Goal: Check status

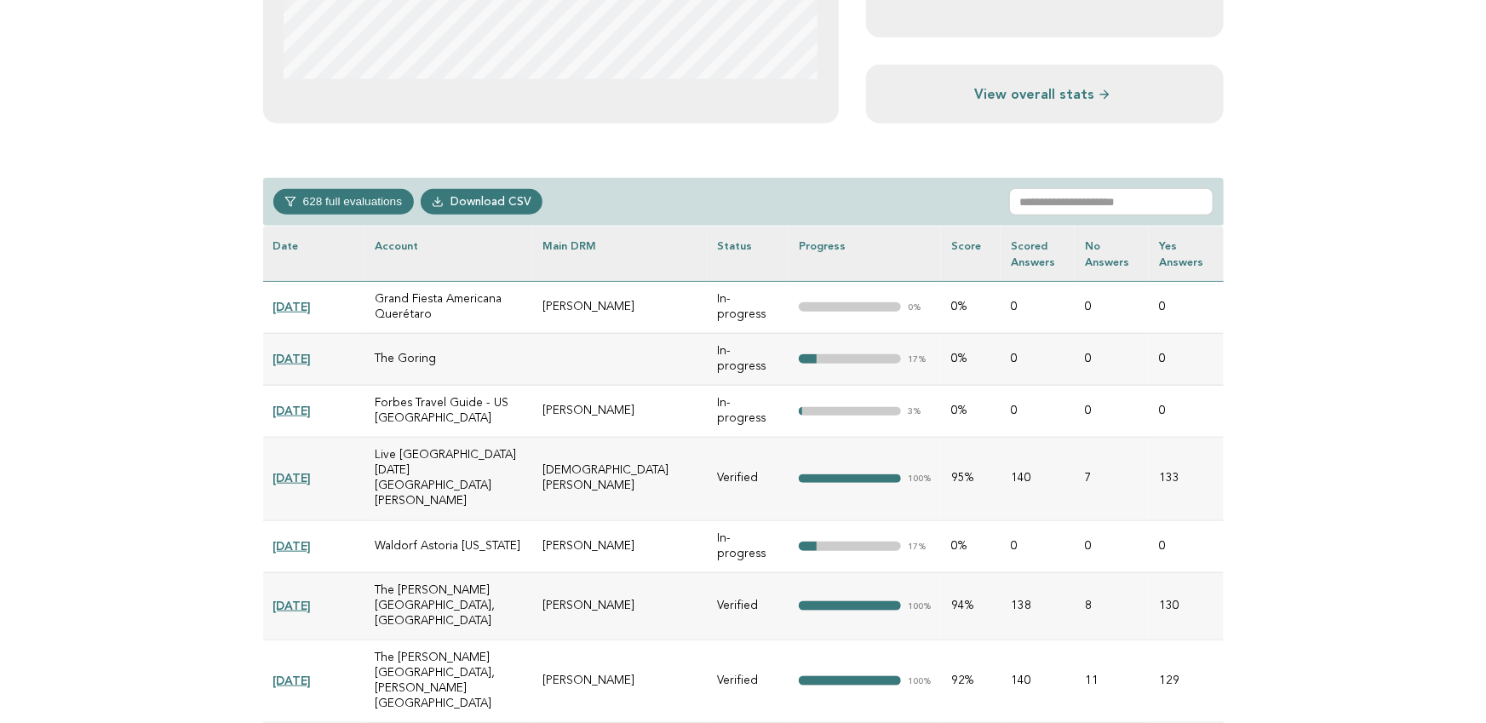
scroll to position [687, 0]
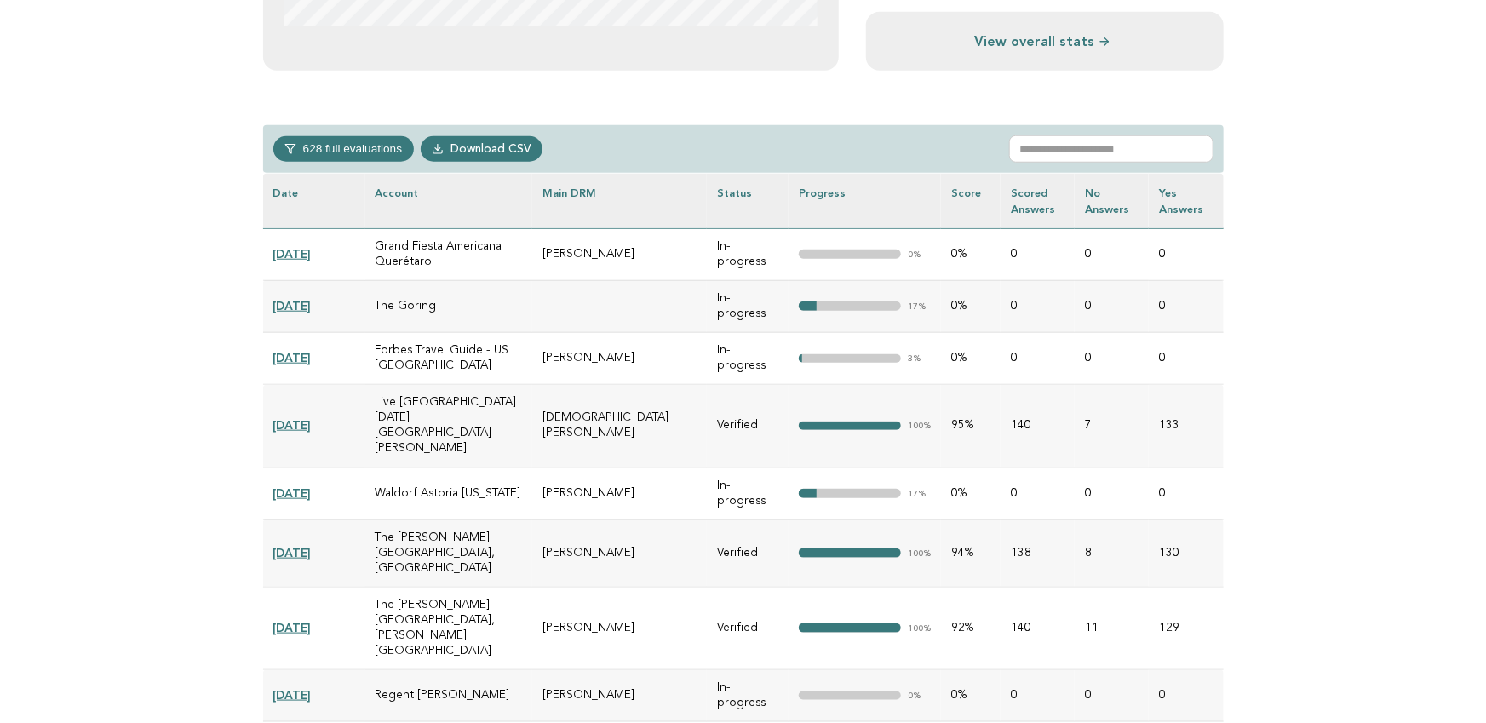
click at [312, 250] on link "[DATE]" at bounding box center [292, 254] width 38 height 14
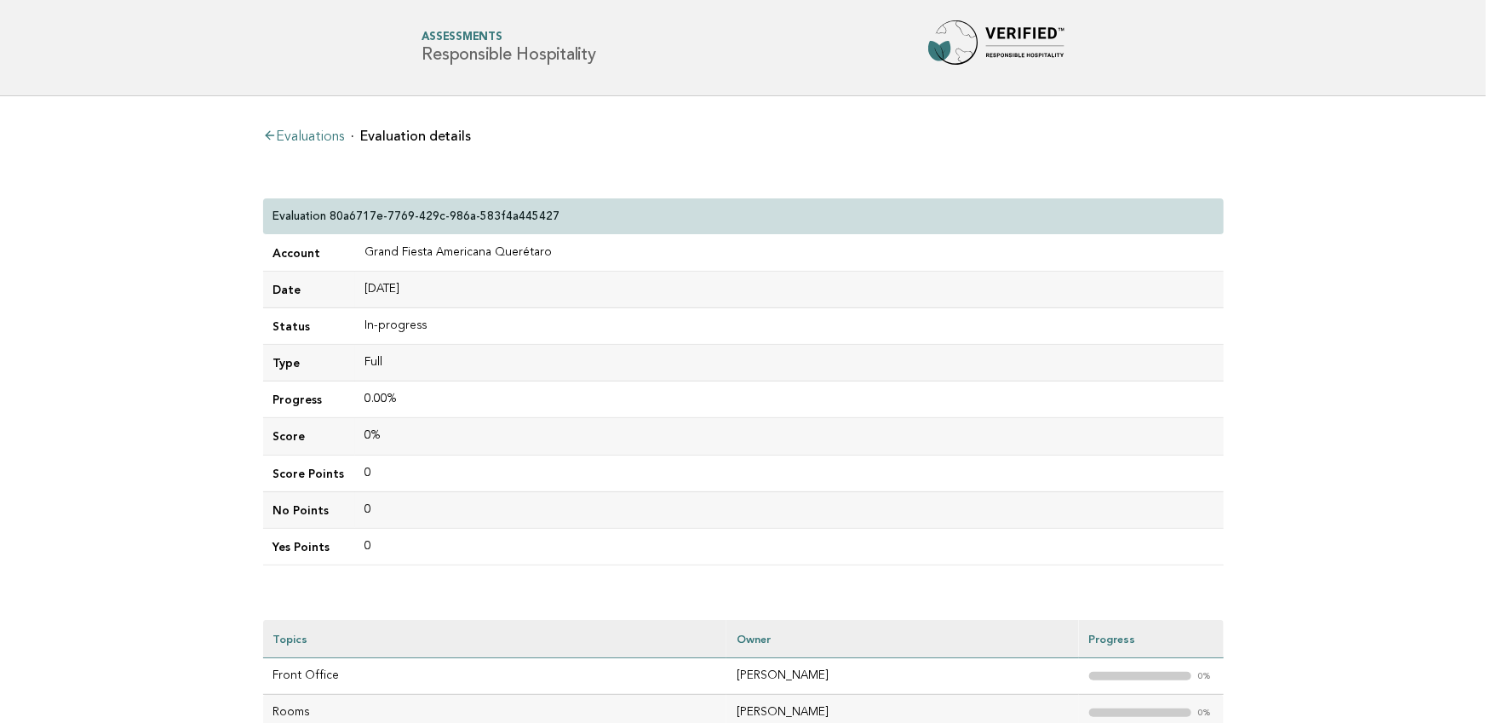
click at [326, 136] on link "Evaluations" at bounding box center [304, 137] width 82 height 14
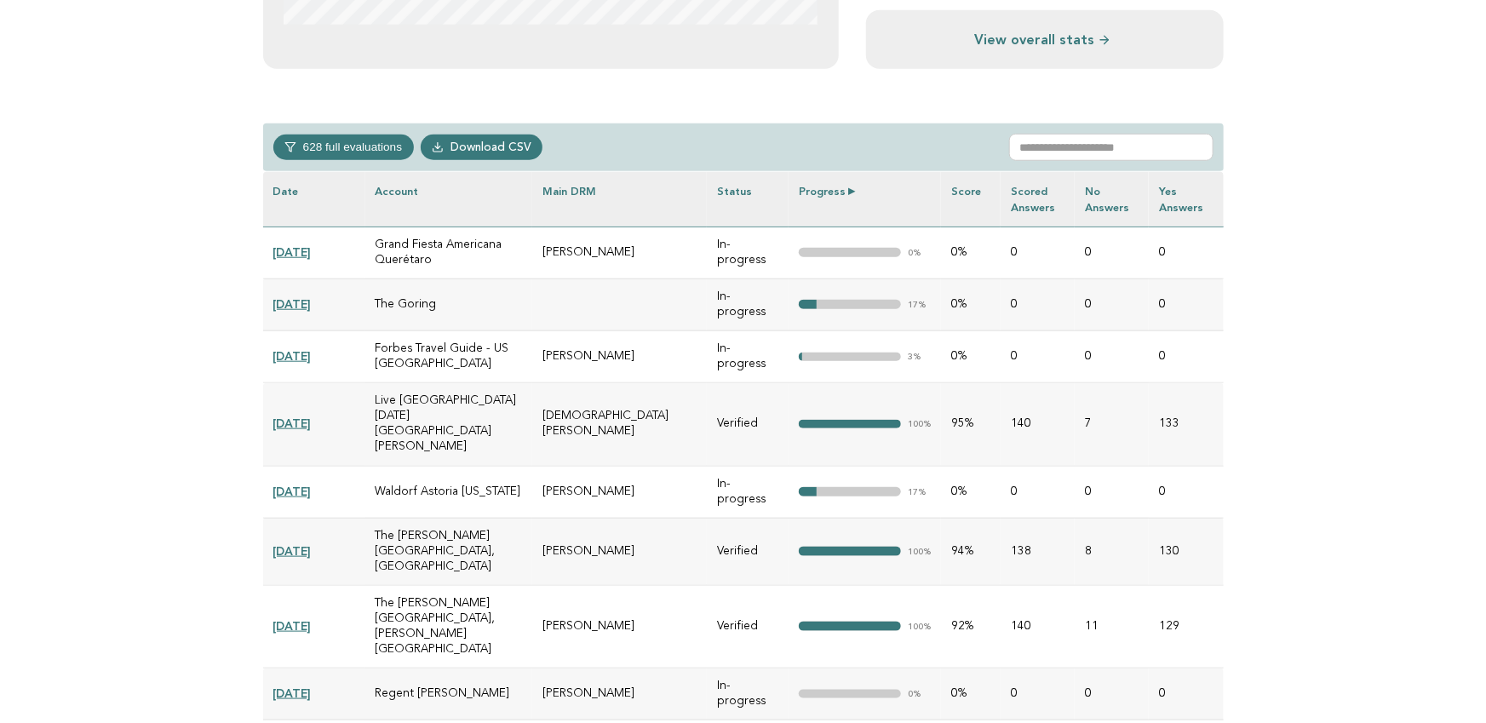
scroll to position [691, 0]
